Goal: Information Seeking & Learning: Learn about a topic

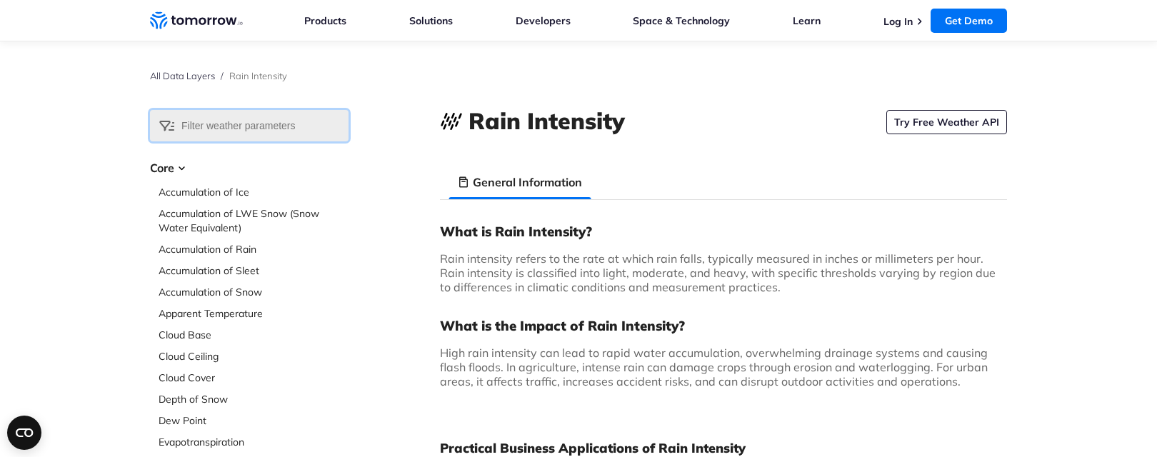
click at [207, 126] on input "text" at bounding box center [249, 125] width 199 height 31
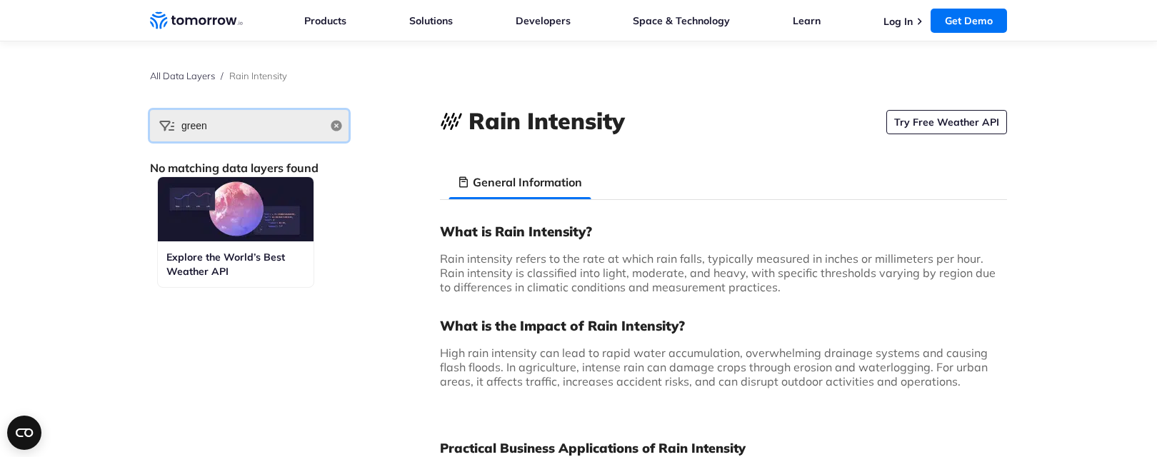
type input "green"
click at [481, 230] on h3 "What is Rain Intensity?" at bounding box center [723, 231] width 567 height 17
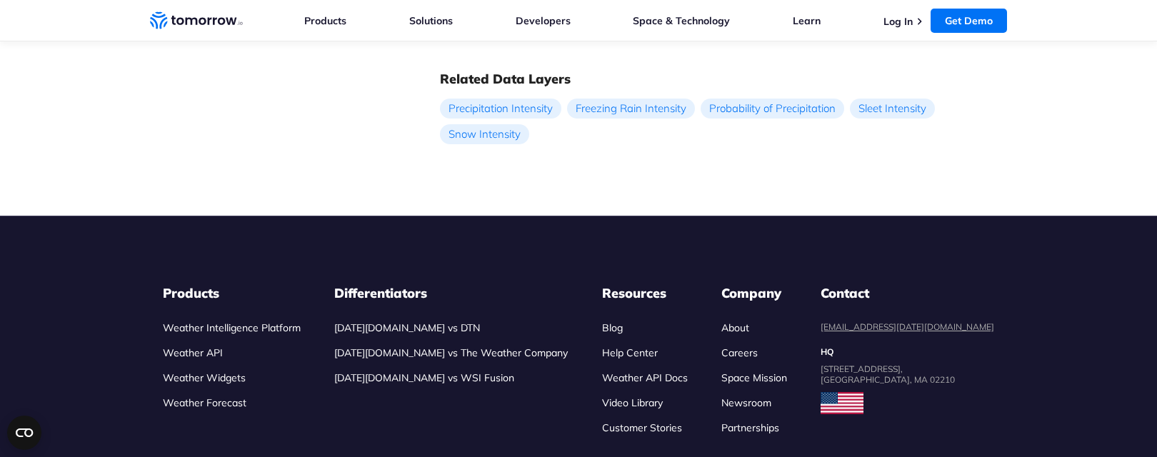
scroll to position [981, 0]
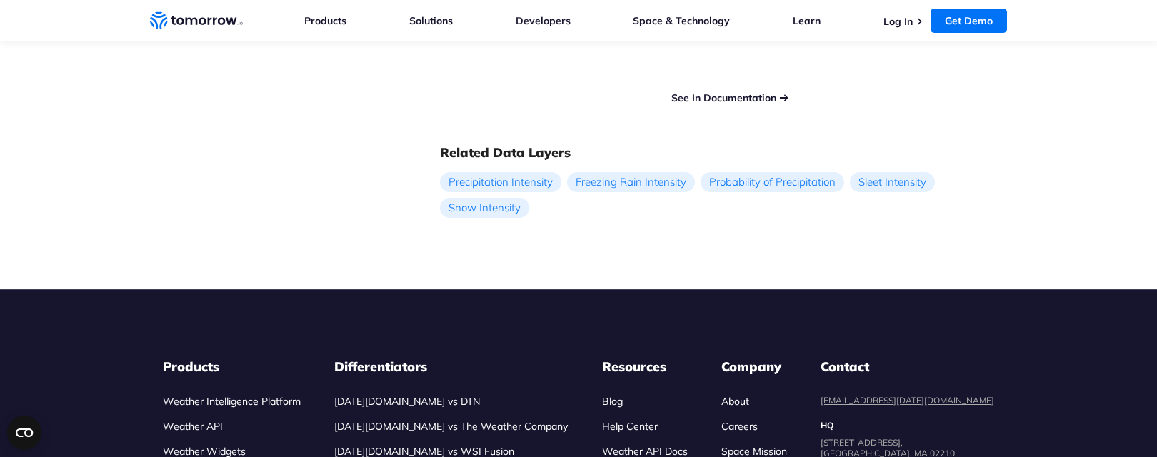
click at [706, 94] on link "See In Documentation" at bounding box center [723, 97] width 105 height 13
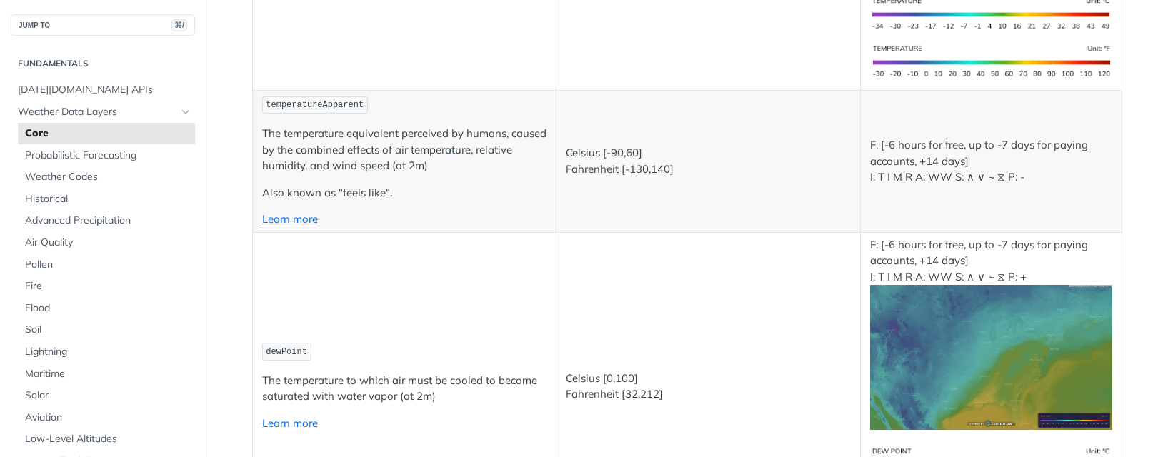
scroll to position [502, 0]
click at [89, 219] on span "Advanced Precipitation" at bounding box center [108, 221] width 166 height 14
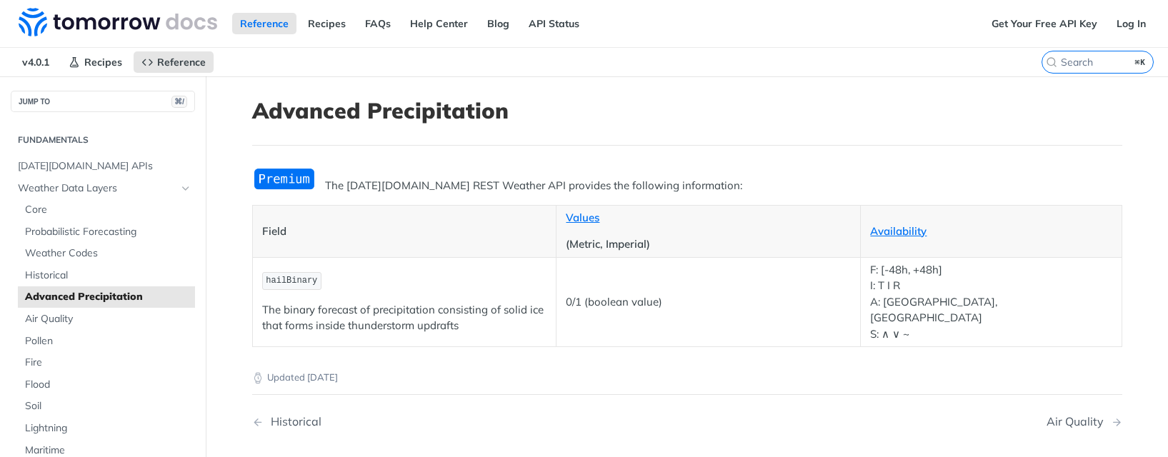
click at [404, 185] on p "The [DATE][DOMAIN_NAME] REST Weather API provides the following information:" at bounding box center [687, 186] width 870 height 16
click at [404, 112] on h1 "Advanced Precipitation" at bounding box center [687, 111] width 870 height 26
copy h1 "Precipitation"
click at [279, 178] on img "Expand image" at bounding box center [284, 179] width 64 height 24
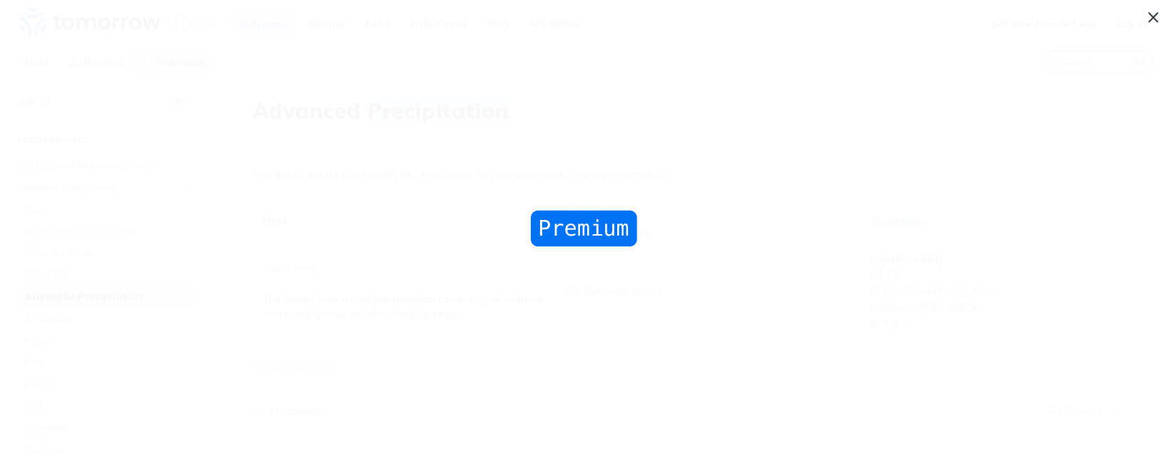
click at [122, 62] on span "Collapse image" at bounding box center [584, 228] width 1168 height 457
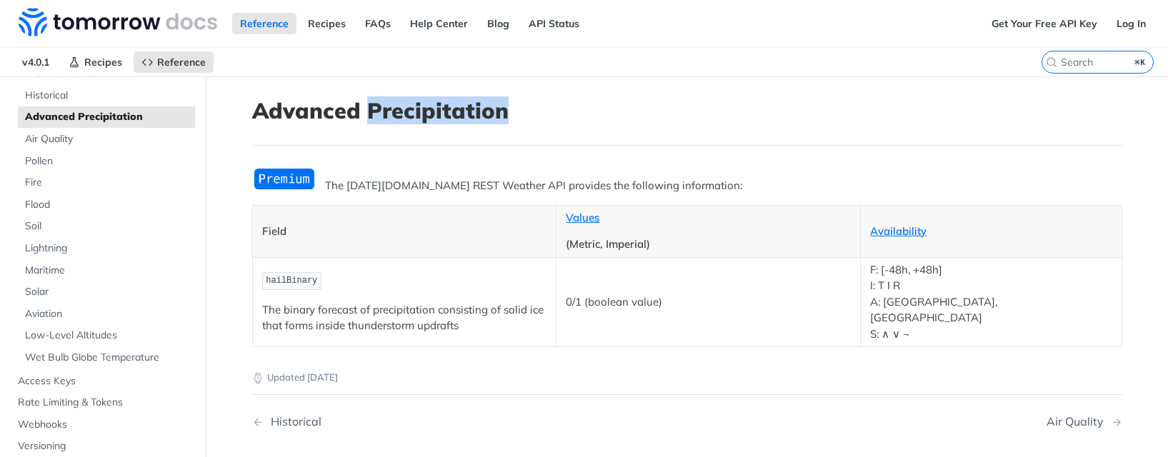
click at [134, 116] on span "Advanced Precipitation" at bounding box center [108, 117] width 166 height 14
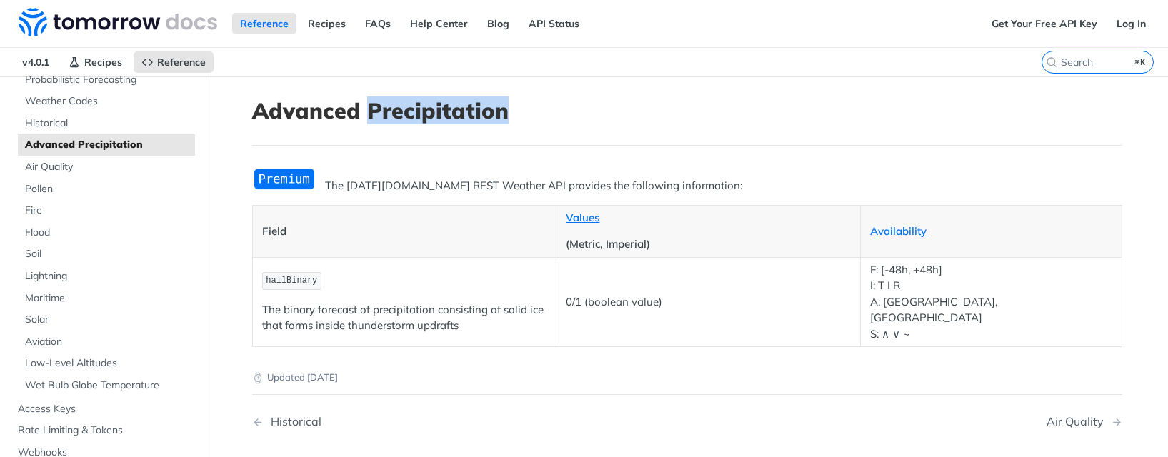
scroll to position [181, 0]
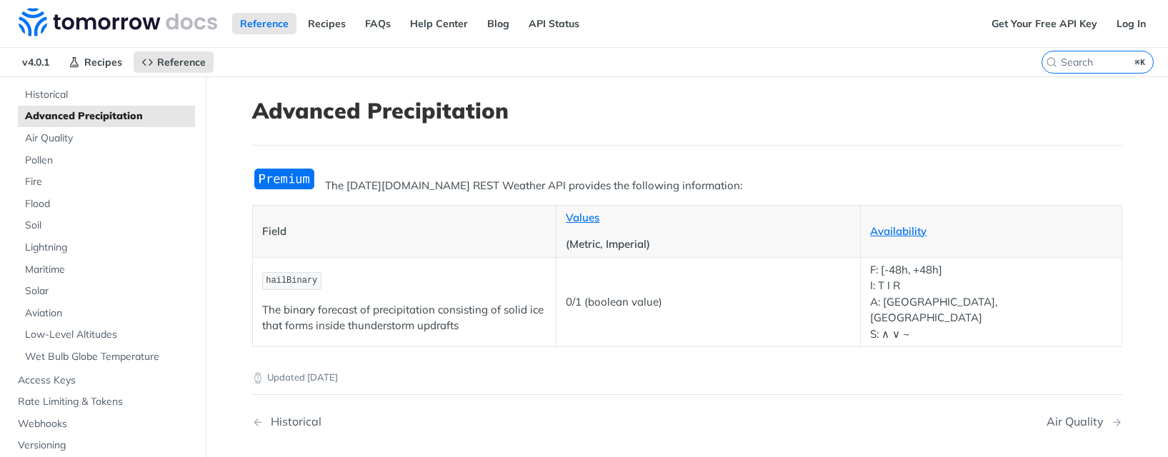
click at [219, 161] on main "JUMP TO ⌘/ Fundamentals [DATE][DOMAIN_NAME] APIs Weather Data Layers Core Proba…" at bounding box center [584, 313] width 1168 height 475
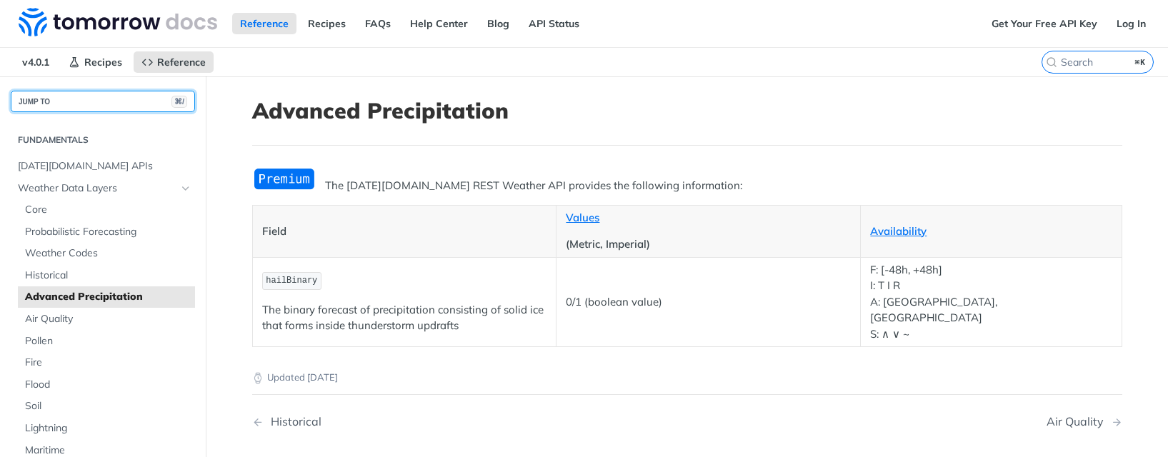
click at [79, 101] on button "JUMP TO ⌘/" at bounding box center [103, 101] width 184 height 21
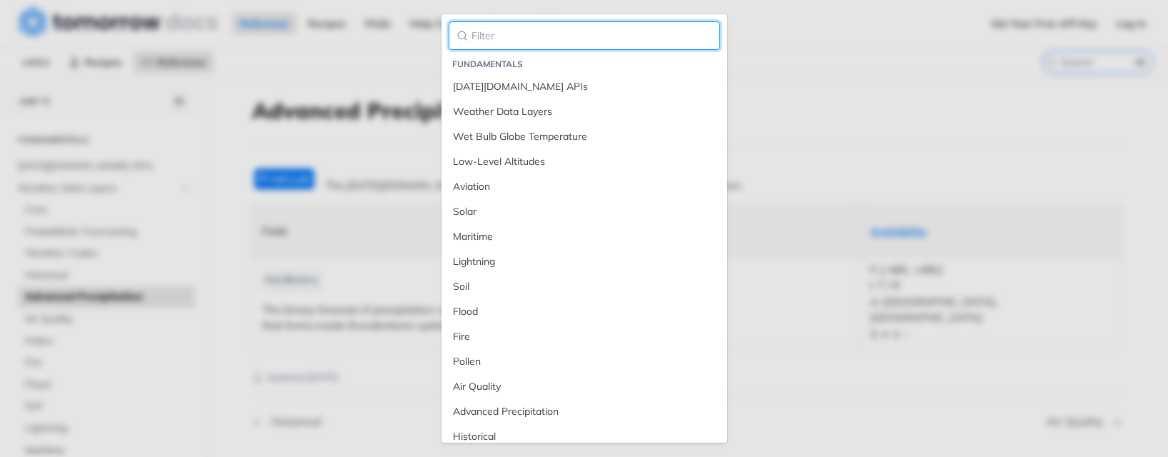
paste input "Precipitation"
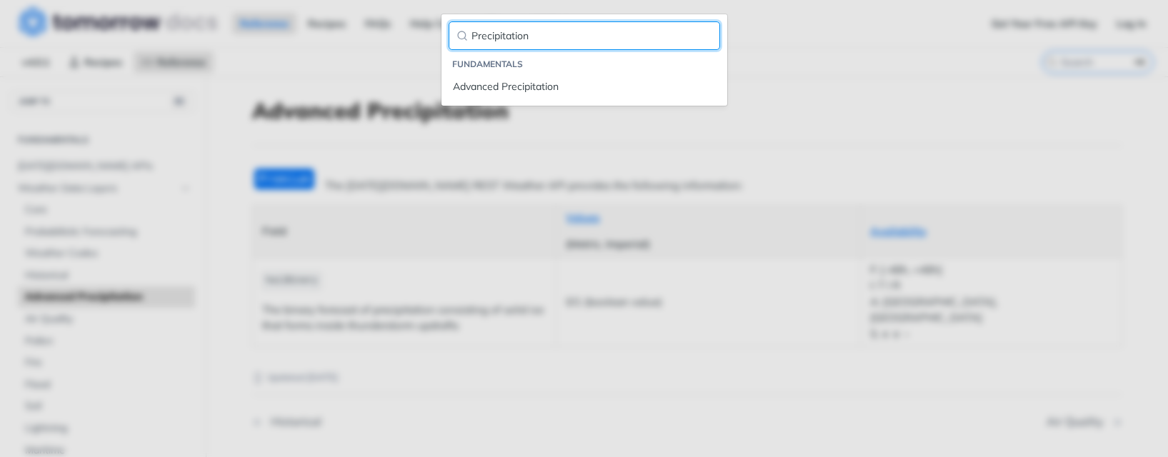
type input "Precipitation"
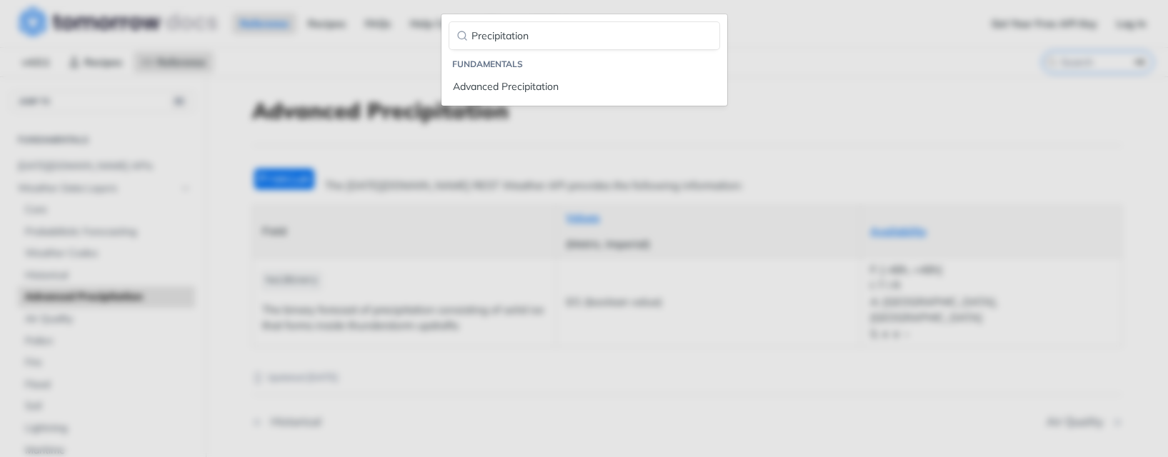
click at [470, 65] on li "Fundamentals" at bounding box center [586, 64] width 268 height 14
click at [501, 68] on li "Fundamentals" at bounding box center [586, 64] width 268 height 14
click at [502, 66] on li "Fundamentals" at bounding box center [586, 64] width 268 height 14
click at [493, 84] on div "Advanced Precipitation" at bounding box center [584, 86] width 263 height 15
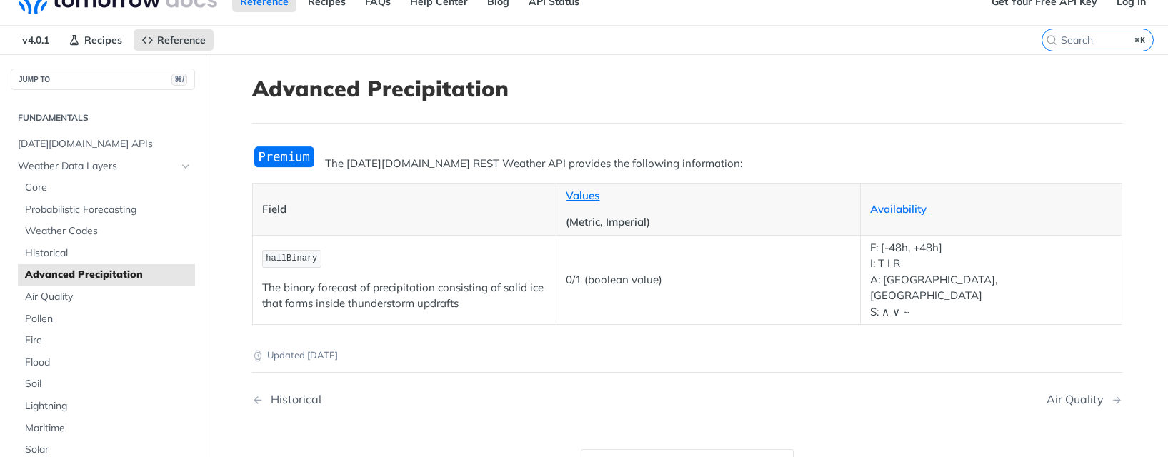
scroll to position [10, 0]
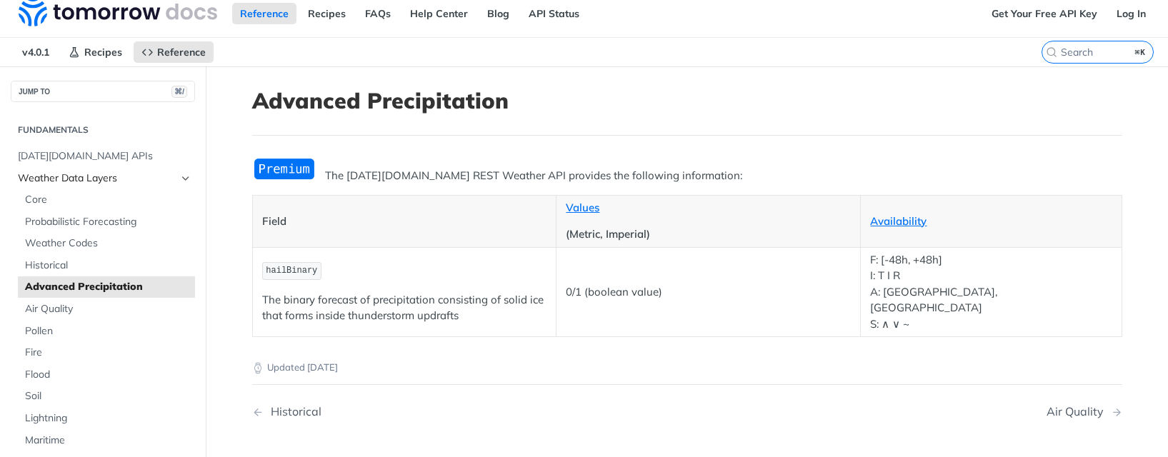
click at [51, 175] on span "Weather Data Layers" at bounding box center [97, 178] width 159 height 14
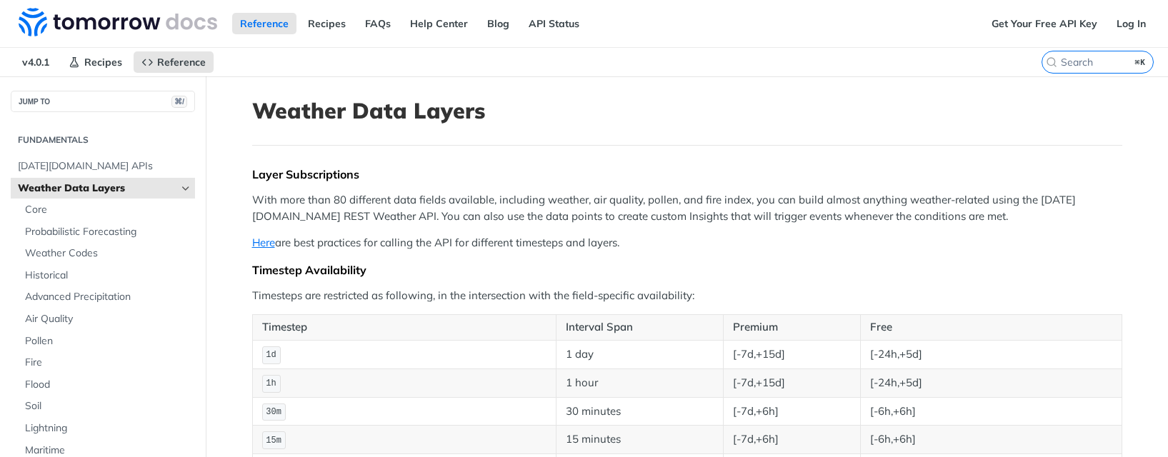
click at [180, 189] on icon "Hide subpages for Weather Data Layers" at bounding box center [185, 188] width 11 height 11
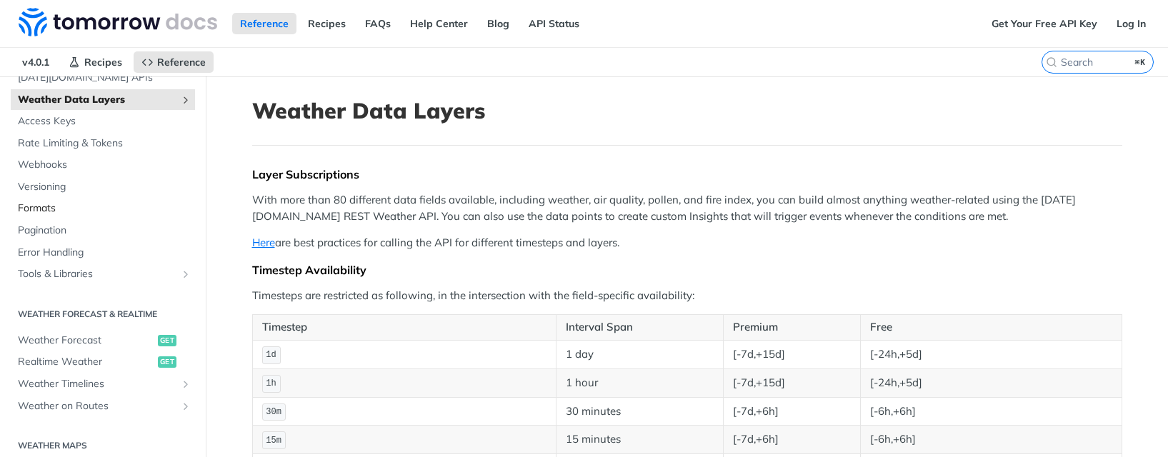
scroll to position [92, 0]
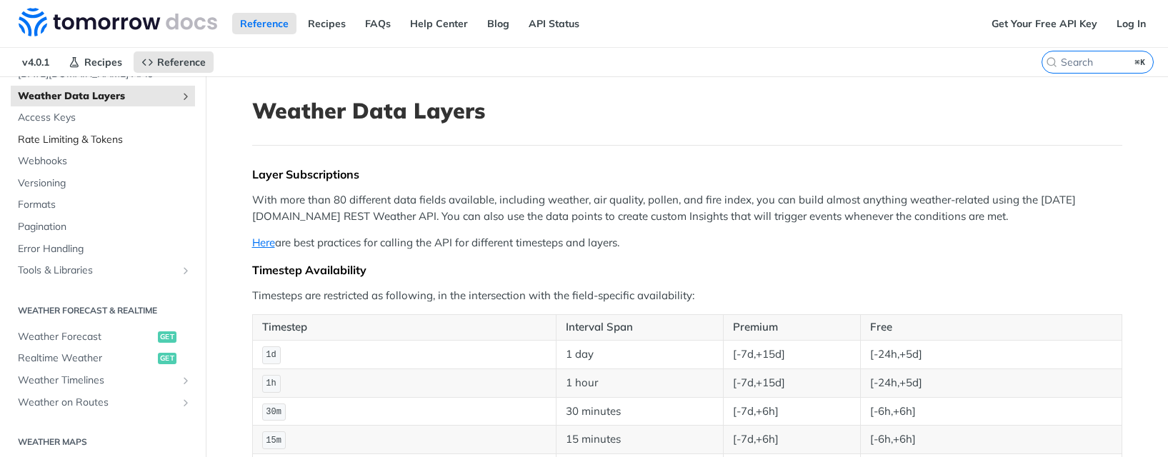
click at [44, 140] on span "Rate Limiting & Tokens" at bounding box center [105, 140] width 174 height 14
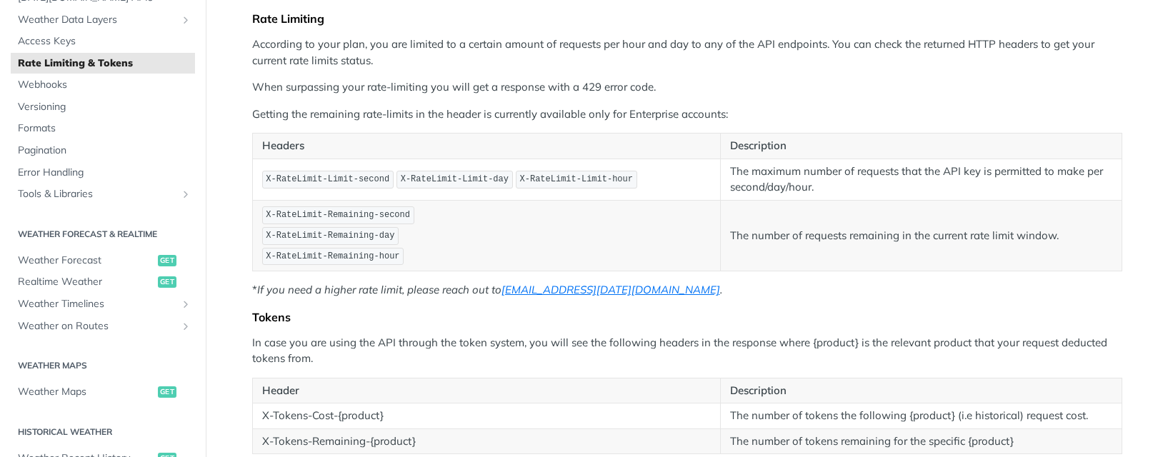
scroll to position [3, 0]
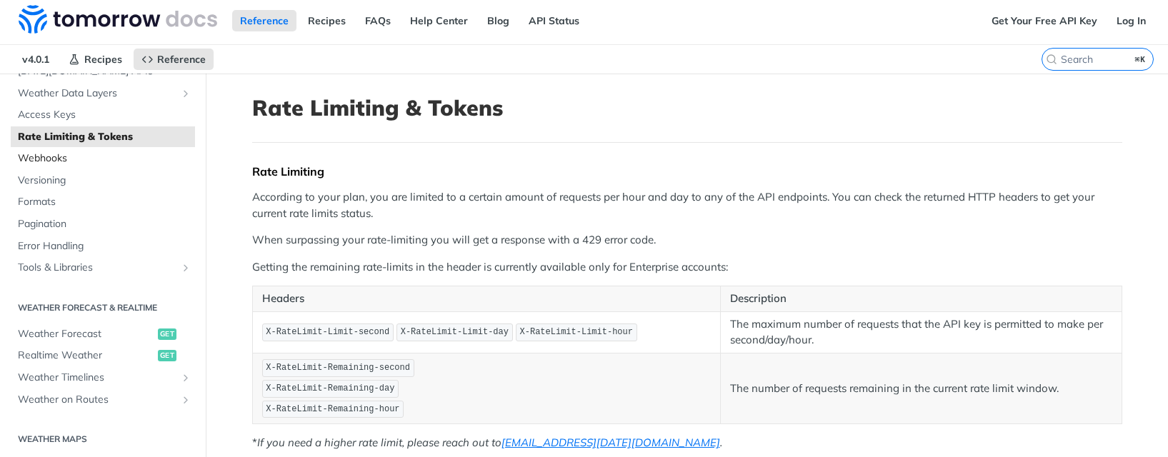
click at [37, 155] on span "Webhooks" at bounding box center [105, 158] width 174 height 14
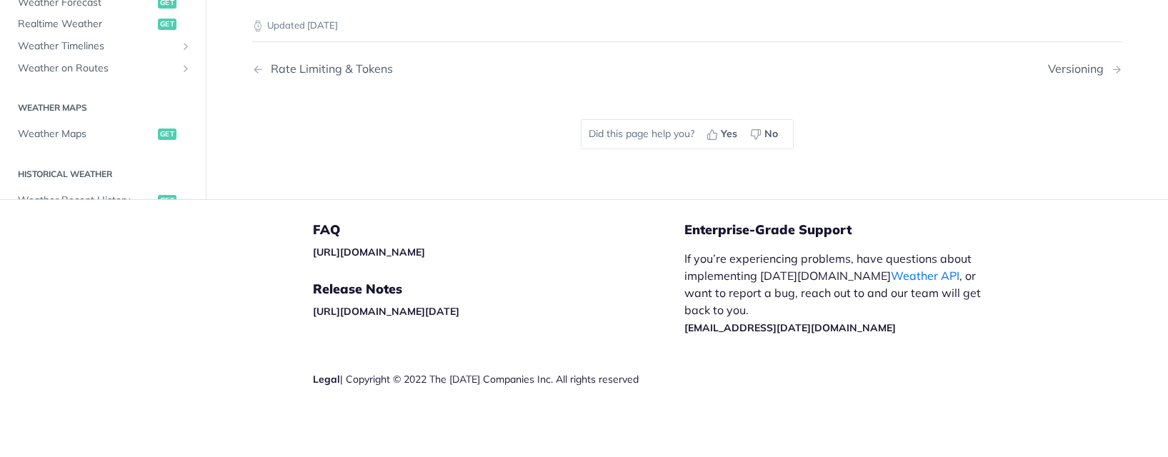
scroll to position [973, 0]
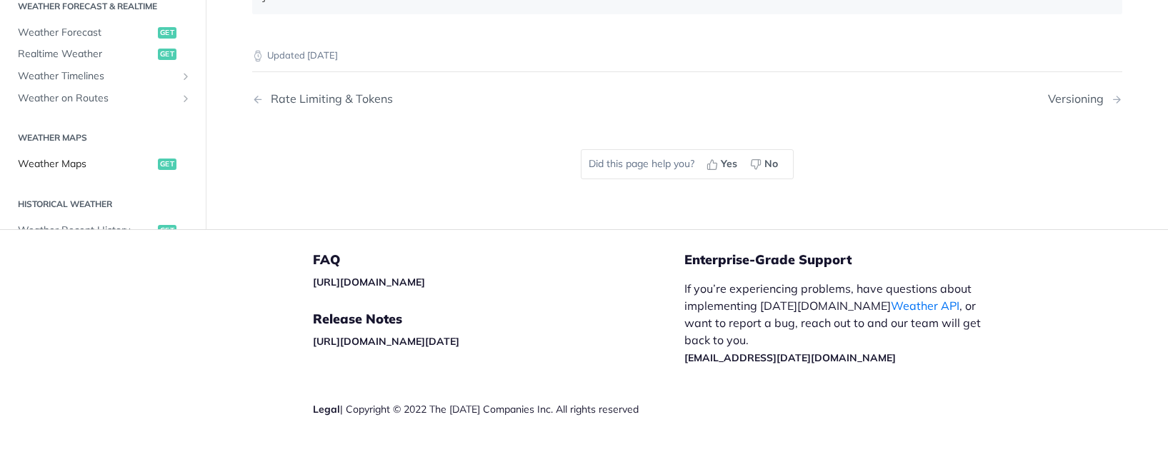
click at [50, 171] on span "Weather Maps" at bounding box center [86, 164] width 136 height 14
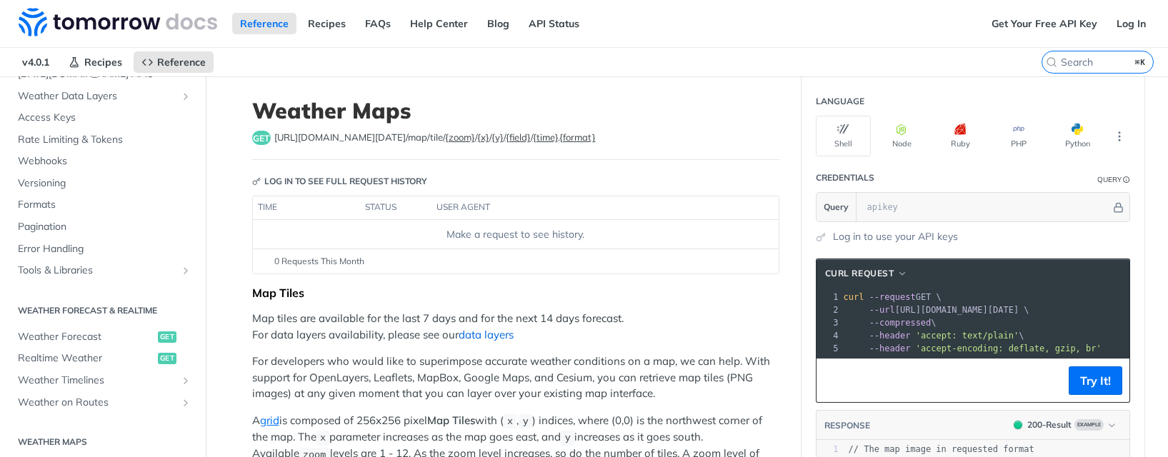
click at [482, 336] on link "data layers" at bounding box center [486, 335] width 55 height 14
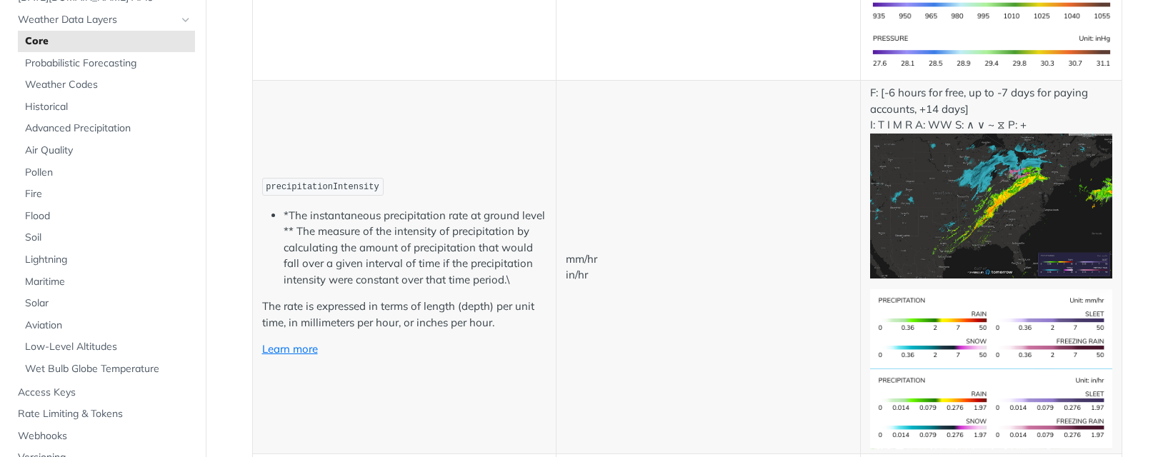
scroll to position [2535, 0]
click at [916, 324] on img "Expand image" at bounding box center [990, 329] width 241 height 80
